Goal: Book appointment/travel/reservation

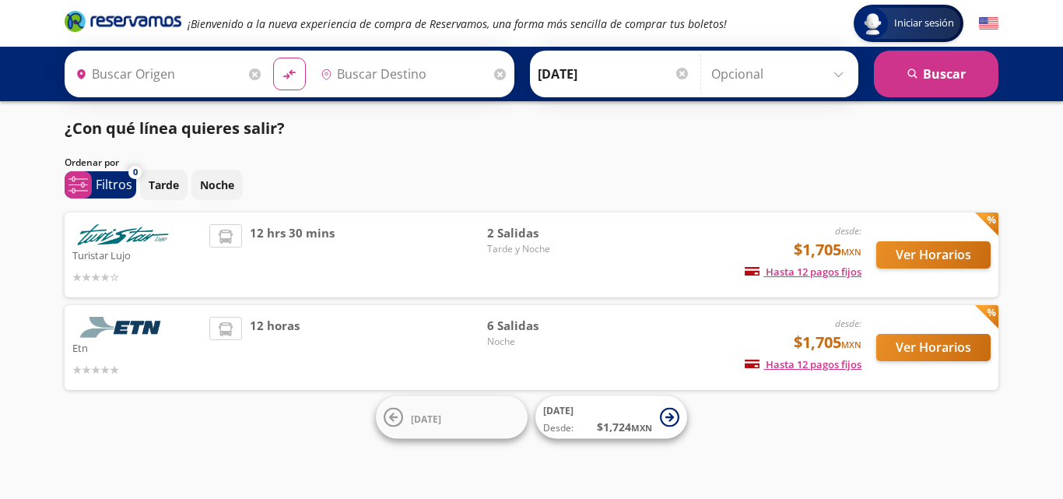
type input "[GEOGRAPHIC_DATA], [GEOGRAPHIC_DATA][PERSON_NAME]"
type input "[GEOGRAPHIC_DATA], [GEOGRAPHIC_DATA]"
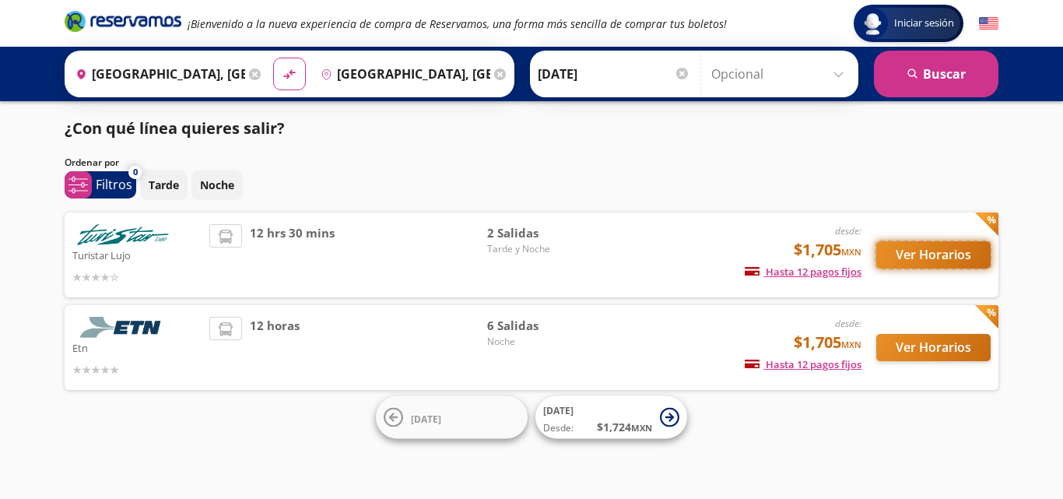
click at [919, 255] on button "Ver Horarios" at bounding box center [934, 254] width 114 height 27
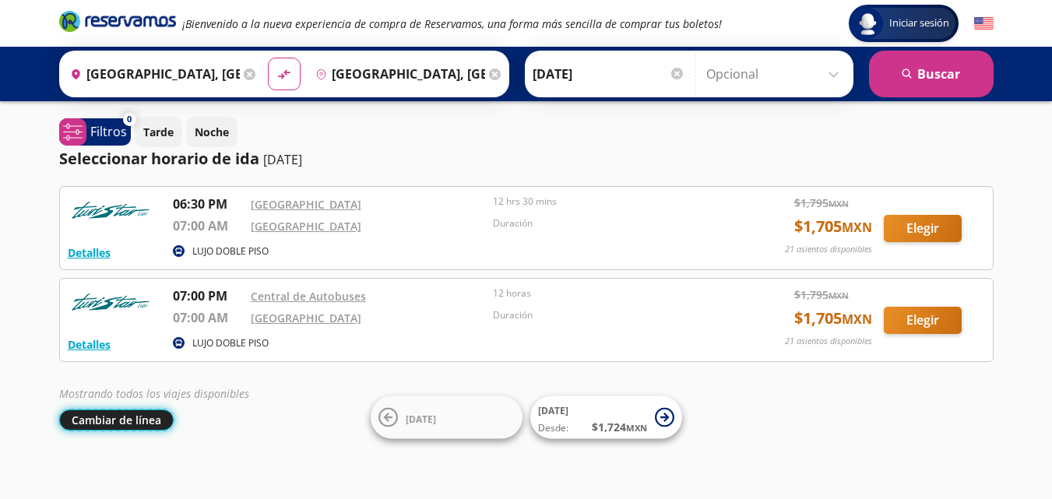
click at [122, 421] on button "Cambiar de línea" at bounding box center [116, 419] width 114 height 21
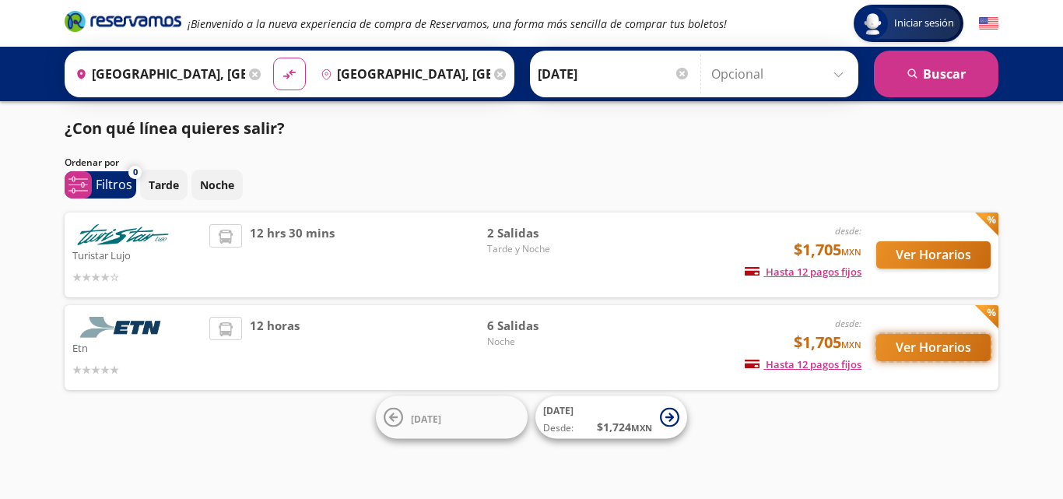
click at [933, 342] on button "Ver Horarios" at bounding box center [934, 347] width 114 height 27
